Goal: Information Seeking & Learning: Learn about a topic

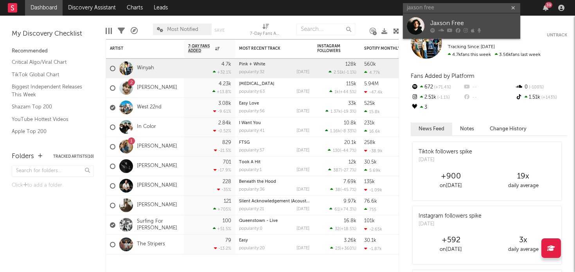
type input "jaxson free"
click at [446, 19] on div "Jaxson Free" at bounding box center [473, 23] width 86 height 9
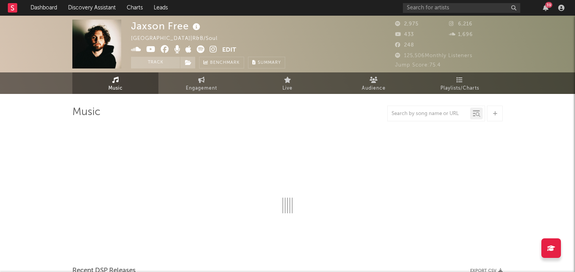
select select "6m"
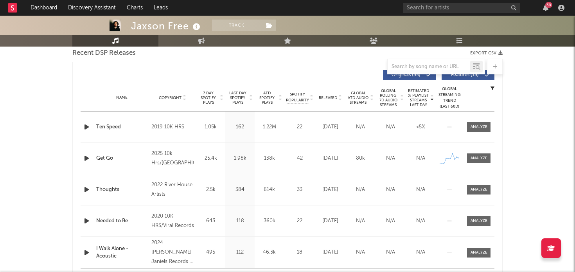
scroll to position [283, 0]
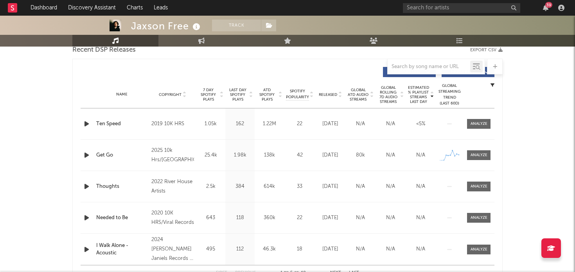
click at [330, 95] on span "Released" at bounding box center [328, 94] width 18 height 5
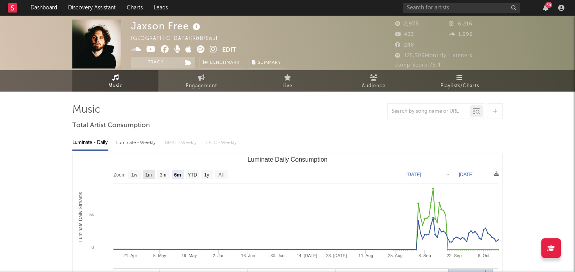
scroll to position [0, 0]
